Goal: Task Accomplishment & Management: Manage account settings

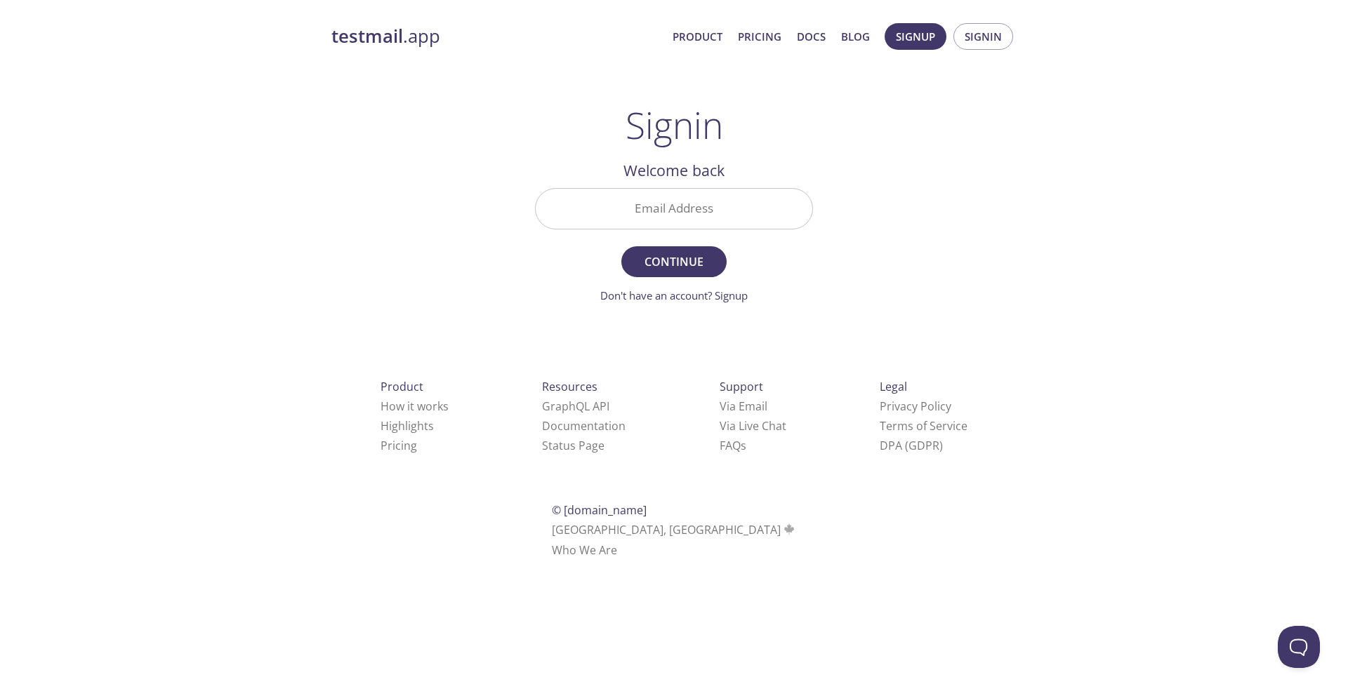
click at [700, 195] on input "Email Address" at bounding box center [674, 209] width 277 height 40
paste input "[EMAIL_ADDRESS][DOMAIN_NAME]"
type input "[EMAIL_ADDRESS][DOMAIN_NAME]"
click at [687, 262] on span "Continue" at bounding box center [674, 262] width 74 height 20
click at [662, 208] on input "Signin Security Code" at bounding box center [674, 209] width 277 height 40
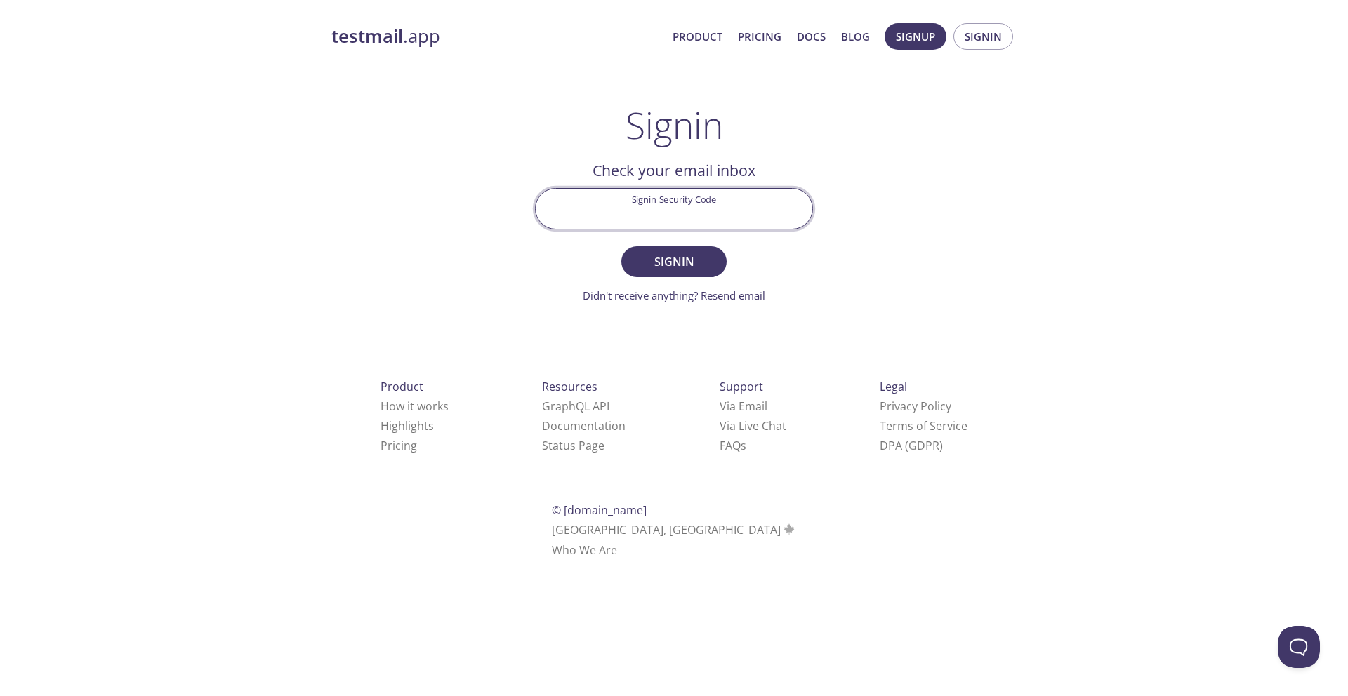
click at [694, 204] on input "Signin Security Code" at bounding box center [674, 209] width 277 height 40
click at [733, 204] on input "Signin Security Code" at bounding box center [674, 209] width 277 height 40
click at [795, 241] on form "Signin Security Code Signin Didn't receive anything? Resend email" at bounding box center [674, 246] width 278 height 116
click at [656, 209] on input "Signin Security Code" at bounding box center [674, 209] width 277 height 40
paste input "HB41GEH"
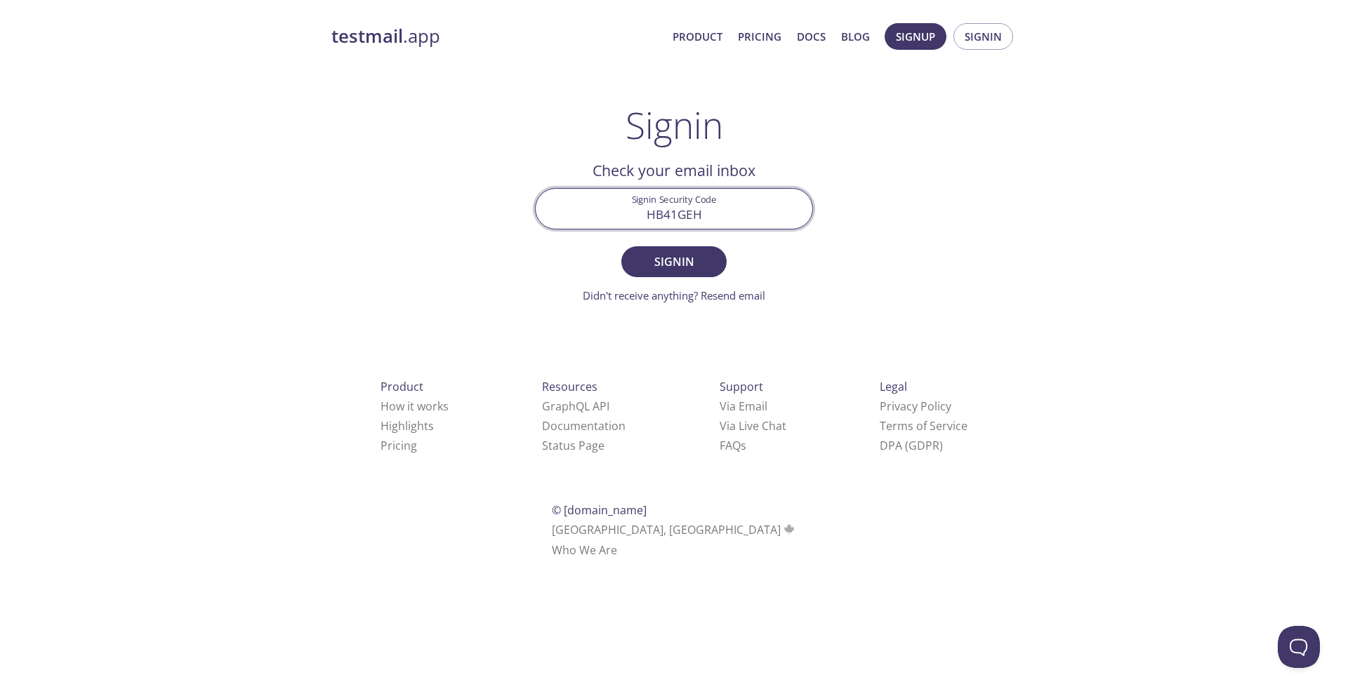
type input "HB41GEH"
click at [701, 277] on form "Signin Security Code HB41GEH Signin Didn't receive anything? Resend email" at bounding box center [674, 246] width 278 height 116
click at [698, 272] on button "Signin" at bounding box center [673, 261] width 105 height 31
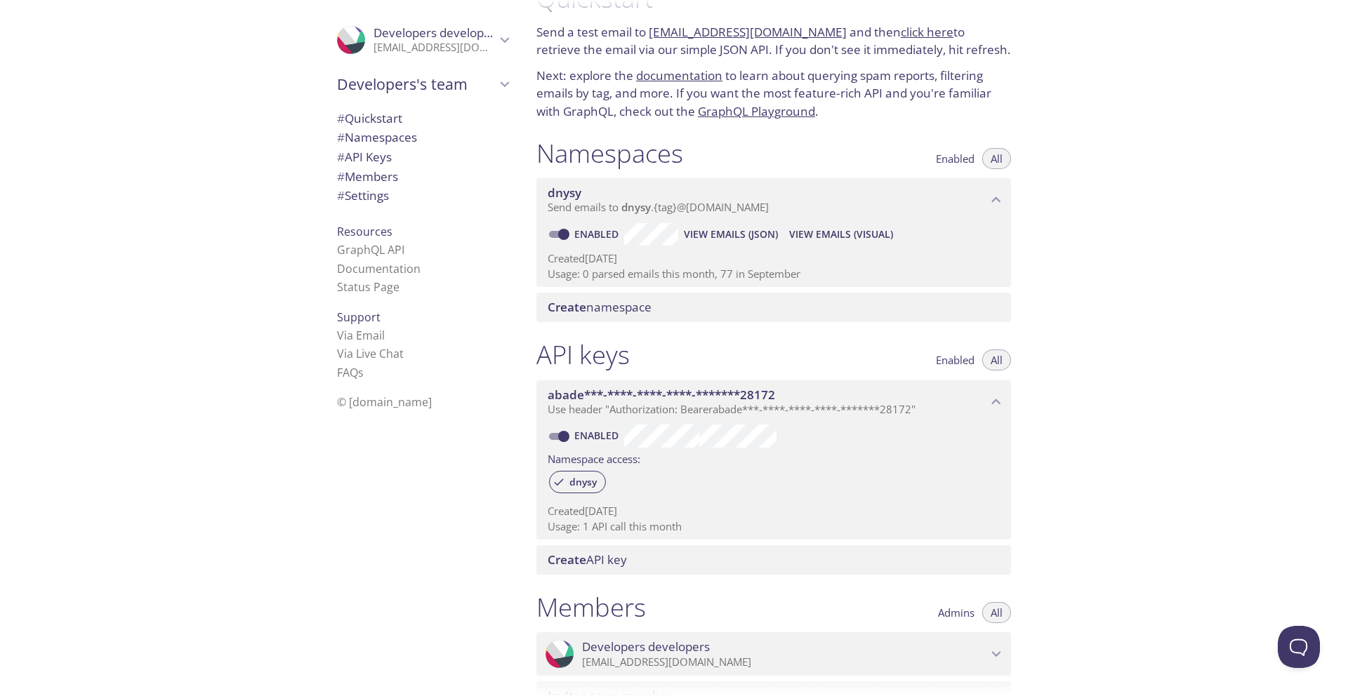
scroll to position [38, 0]
drag, startPoint x: 557, startPoint y: 528, endPoint x: 618, endPoint y: 528, distance: 61.1
click at [618, 528] on p "Usage: 1 API call this month" at bounding box center [774, 529] width 452 height 15
drag, startPoint x: 592, startPoint y: 514, endPoint x: 651, endPoint y: 513, distance: 59.0
click at [651, 514] on p "Created [DATE]" at bounding box center [774, 513] width 452 height 15
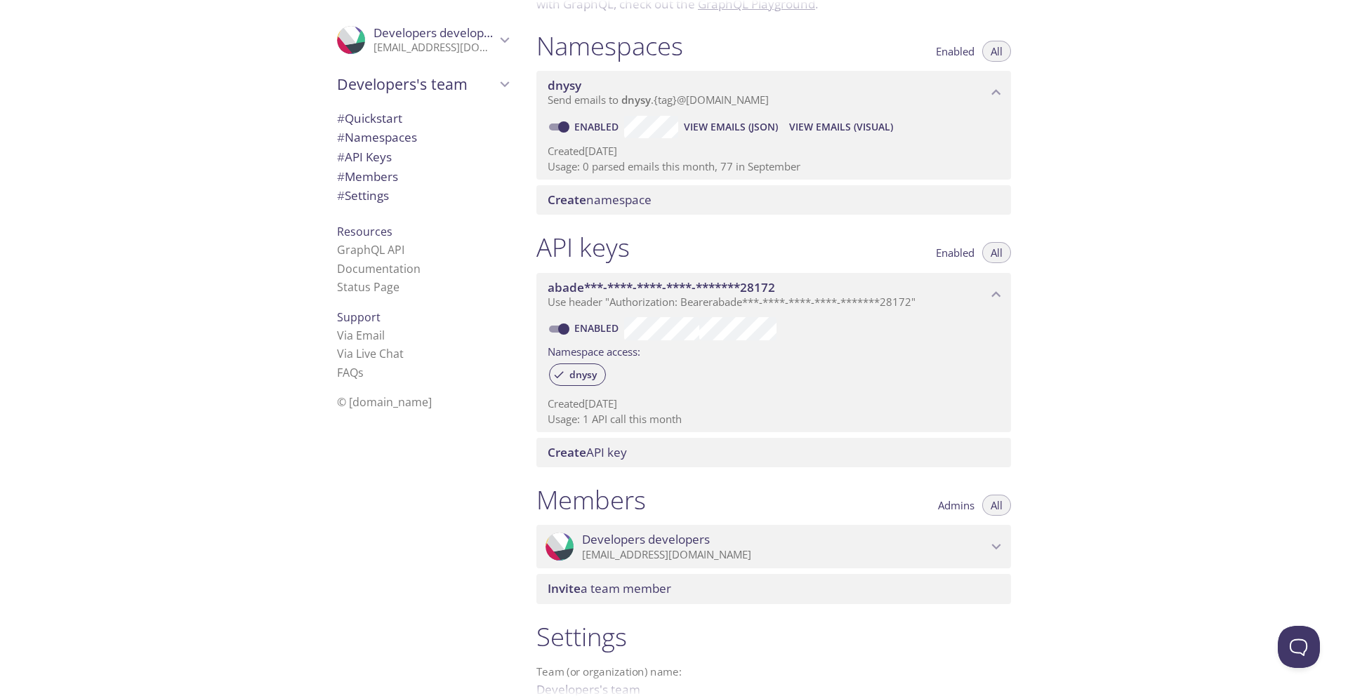
scroll to position [145, 0]
